Goal: Task Accomplishment & Management: Check status

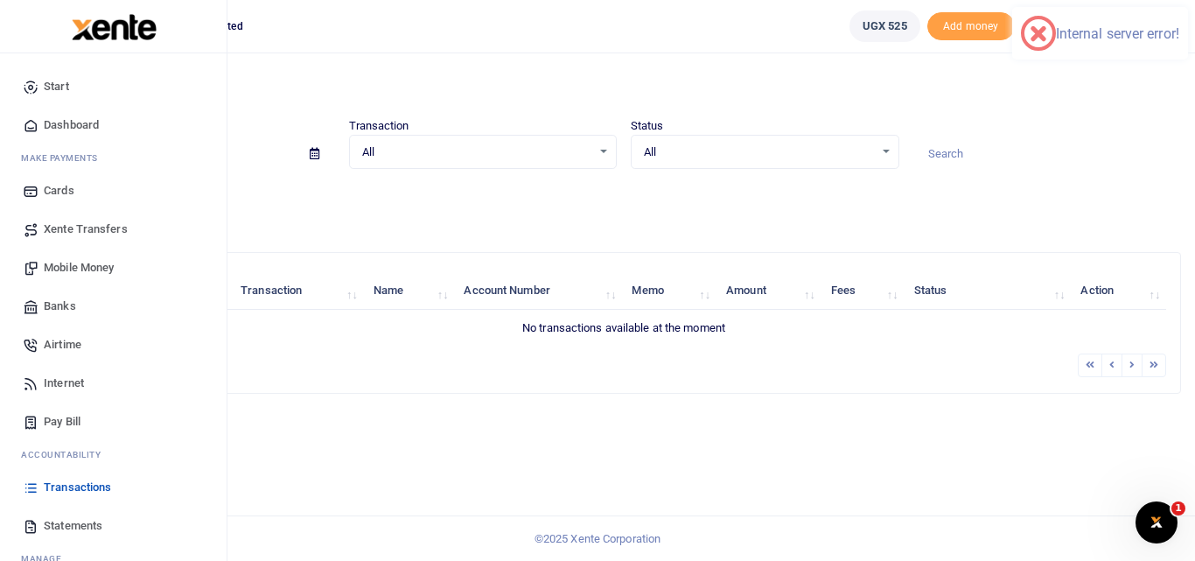
click at [37, 481] on icon at bounding box center [31, 488] width 16 height 16
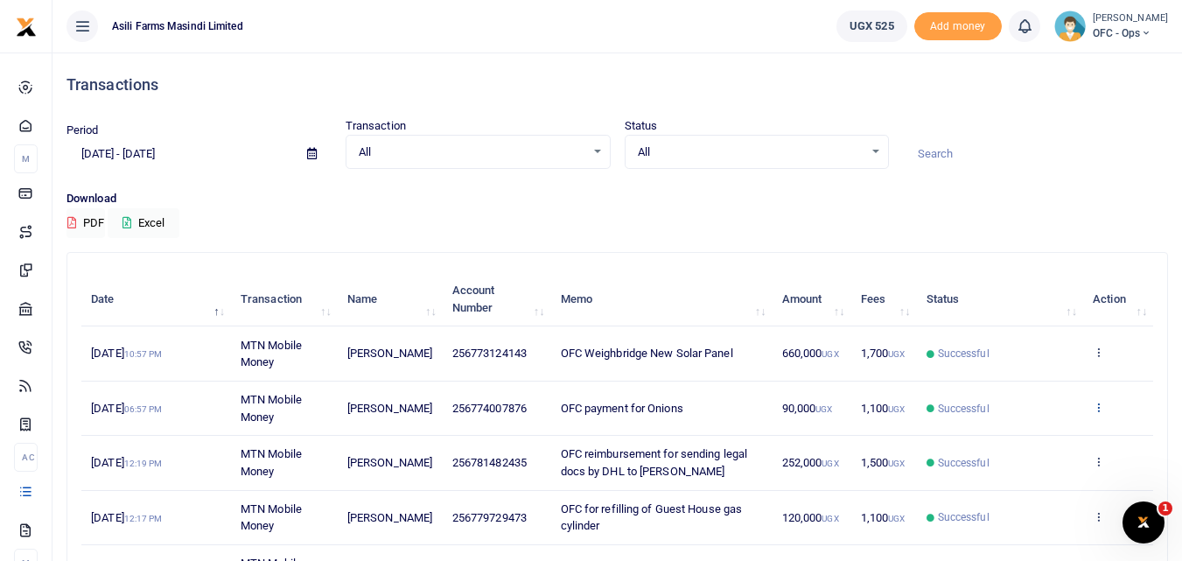
click at [1096, 408] on icon at bounding box center [1098, 407] width 11 height 12
click at [1054, 436] on link "View details" at bounding box center [1034, 436] width 138 height 25
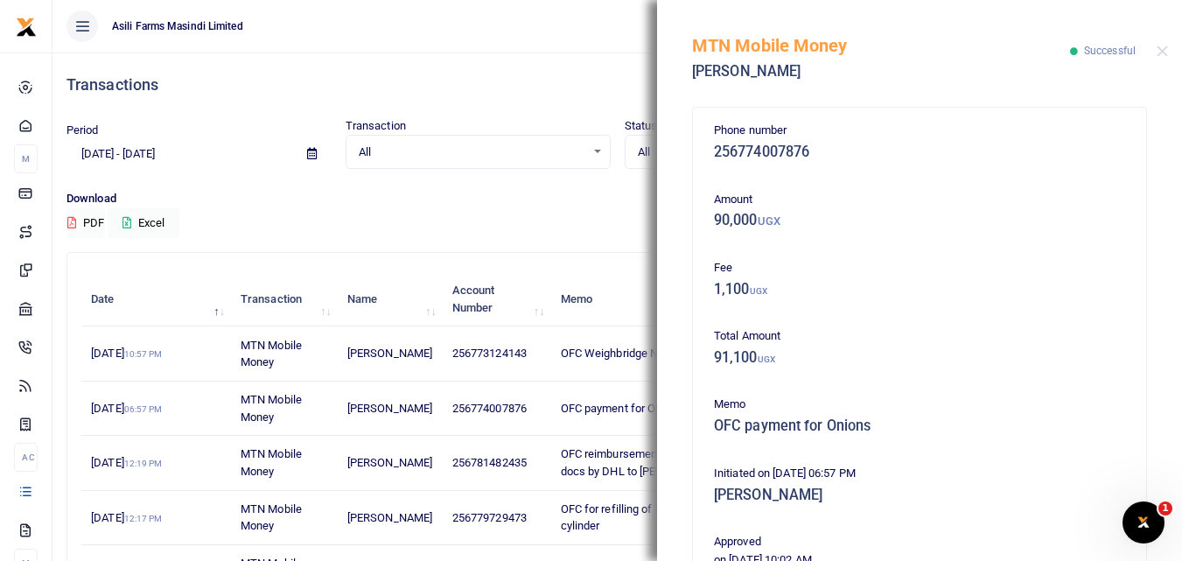
click at [558, 222] on div "Download PDF Excel" at bounding box center [618, 214] width 1102 height 48
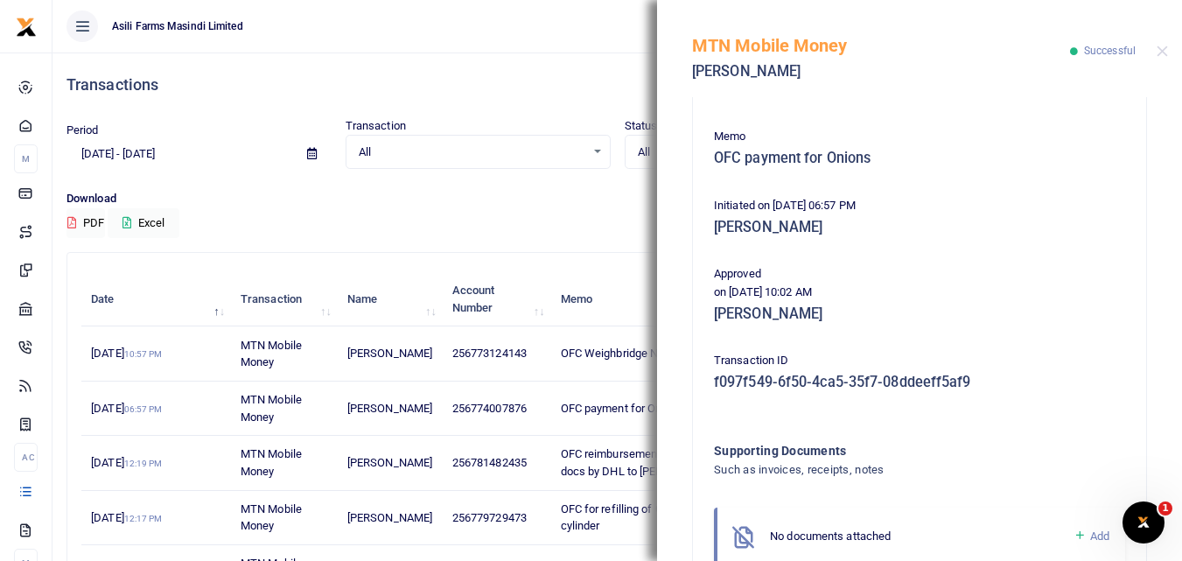
scroll to position [369, 0]
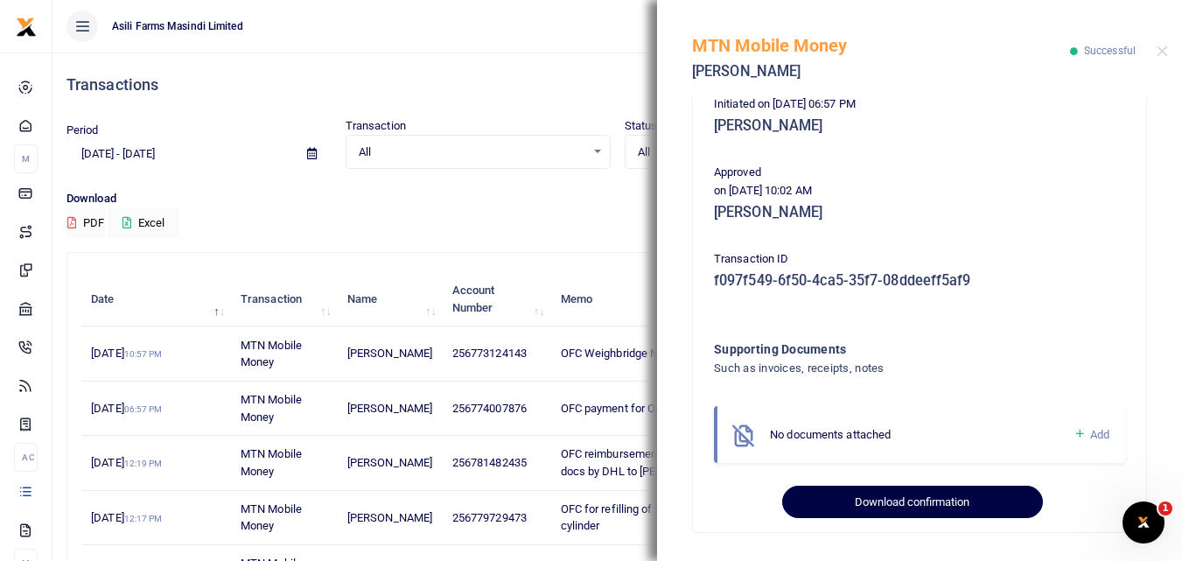
click at [917, 509] on button "Download confirmation" at bounding box center [912, 502] width 260 height 33
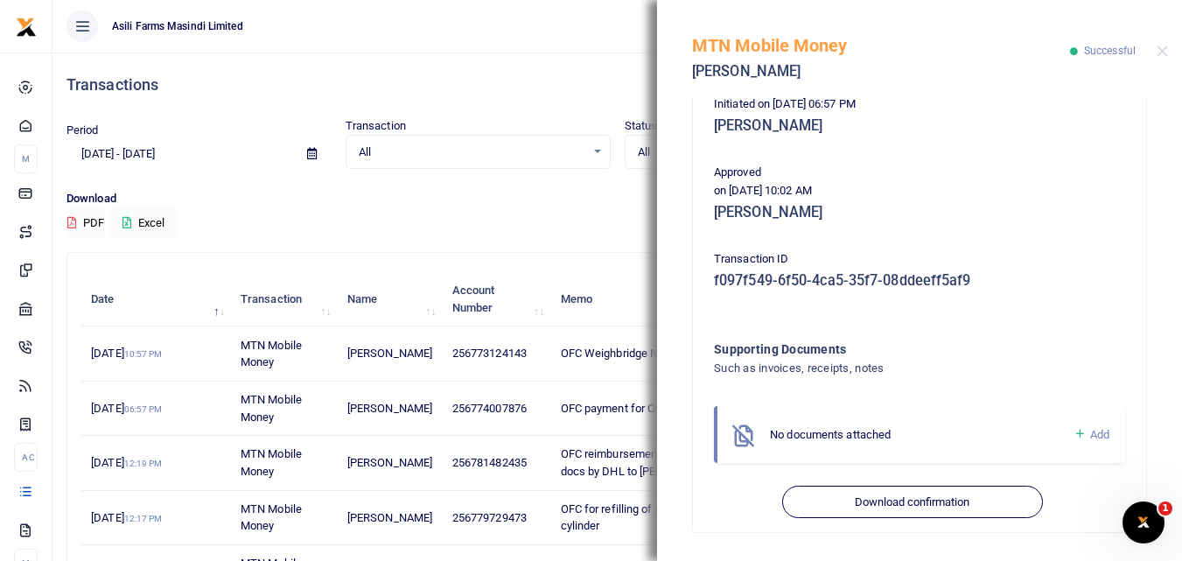
click at [603, 189] on div "Period 08/31/2025 - 09/29/2025 Transaction All Select an option... All Airtime …" at bounding box center [618, 153] width 1116 height 73
click at [1164, 44] on div "MTN Mobile Money Christine Birungi Successful" at bounding box center [919, 48] width 525 height 97
click at [1166, 51] on button "Close" at bounding box center [1162, 51] width 11 height 11
